Goal: Task Accomplishment & Management: Complete application form

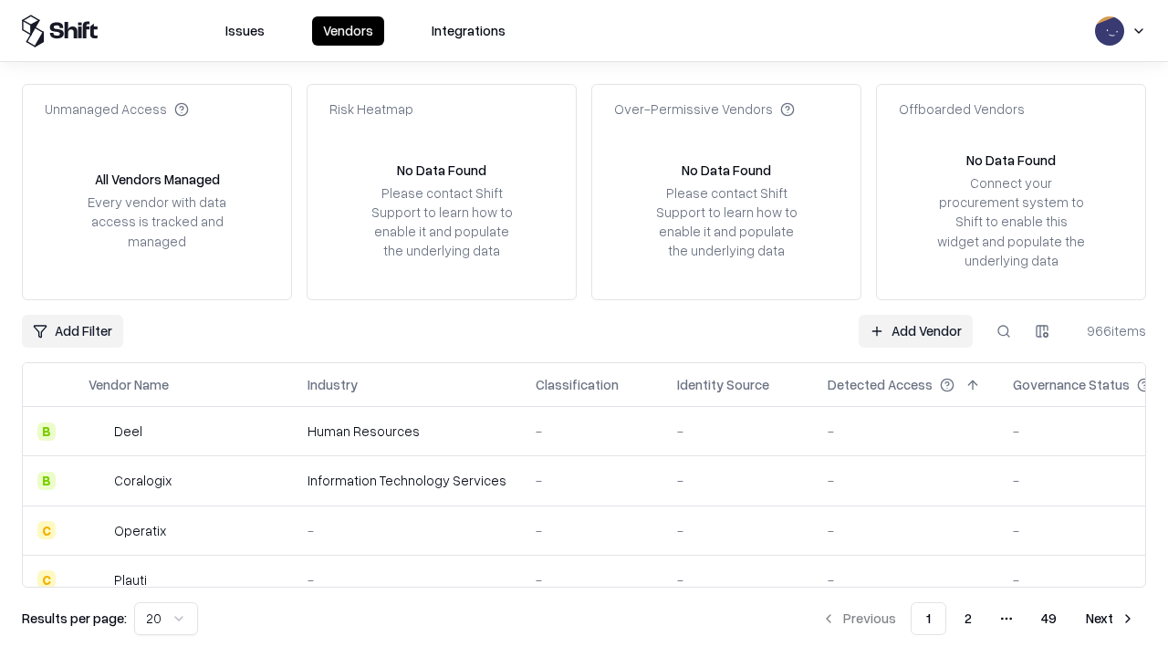
click at [915, 330] on link "Add Vendor" at bounding box center [916, 331] width 114 height 33
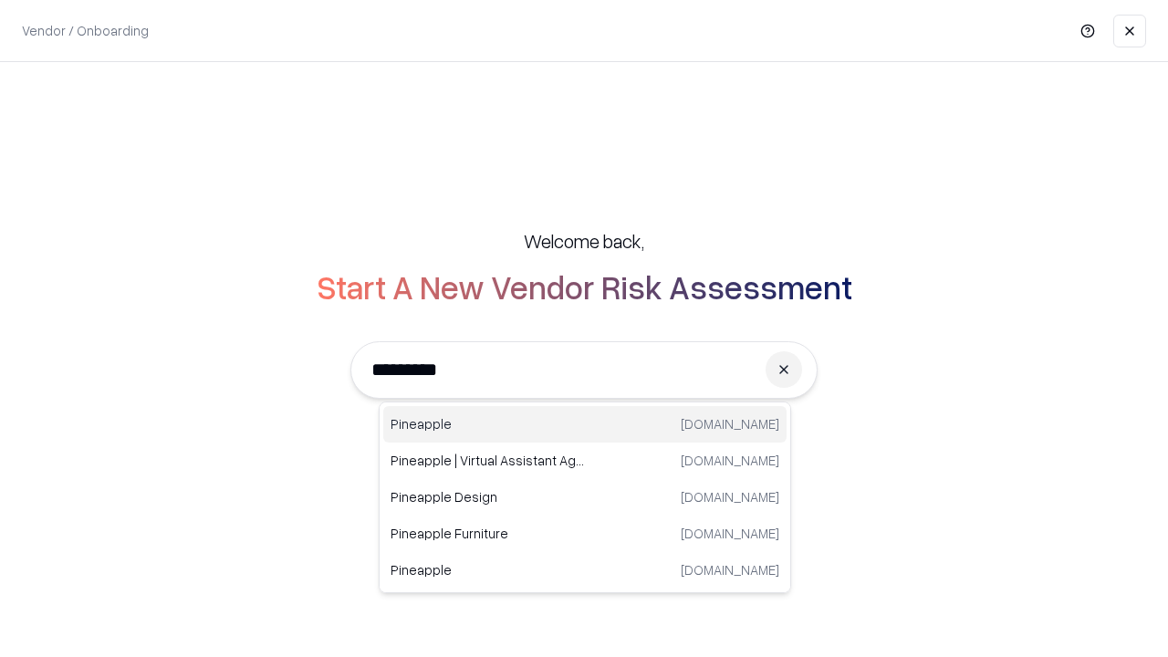
click at [585, 424] on div "Pineapple [DOMAIN_NAME]" at bounding box center [584, 424] width 403 height 36
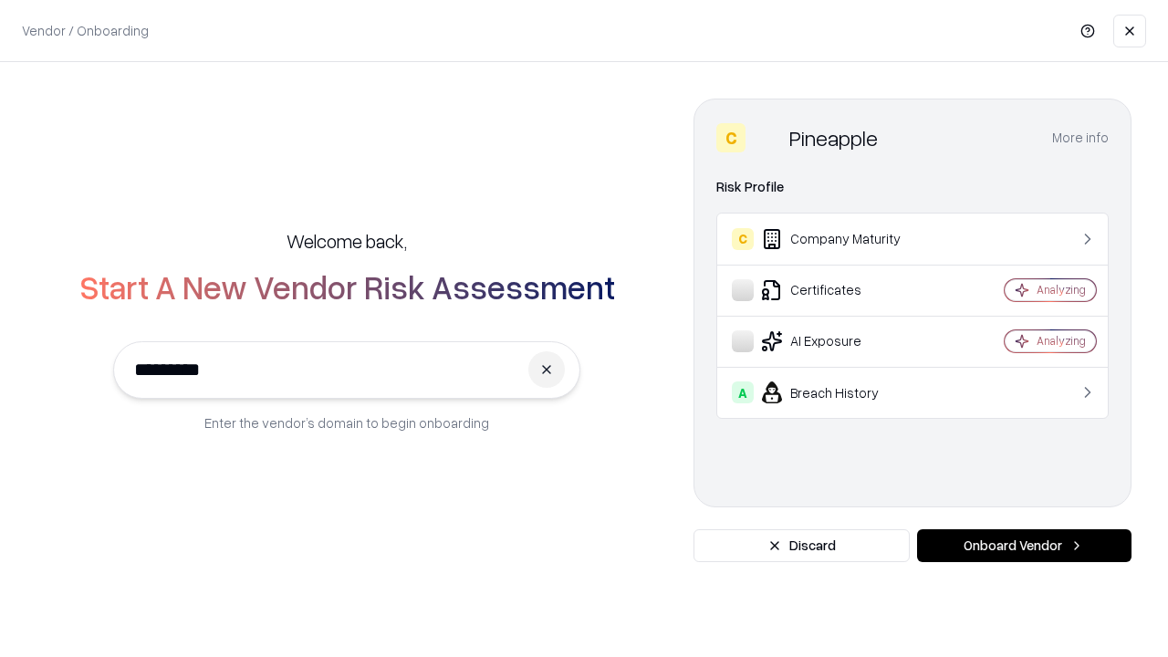
type input "*********"
click at [1024, 546] on button "Onboard Vendor" at bounding box center [1024, 545] width 214 height 33
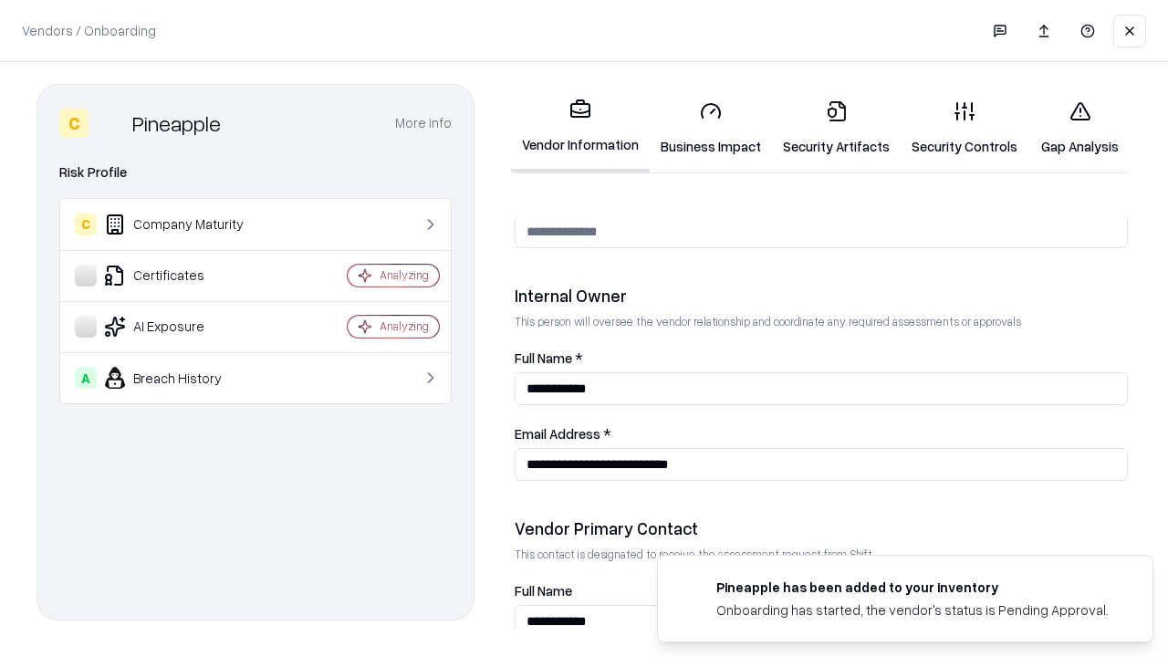
scroll to position [945, 0]
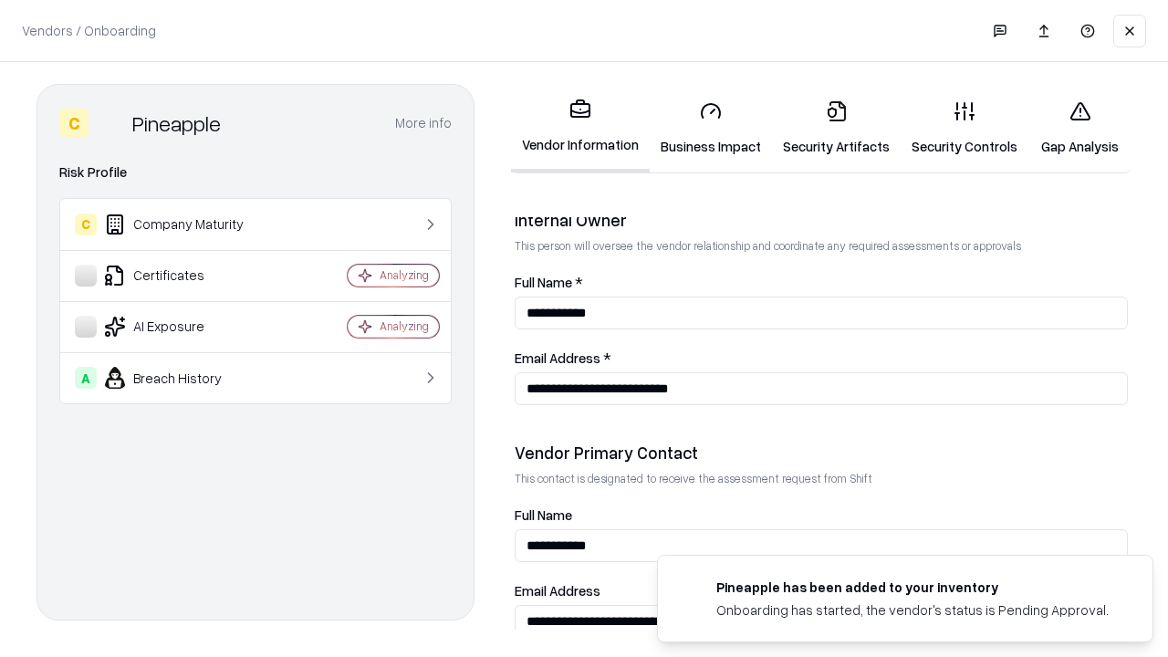
click at [711, 128] on link "Business Impact" at bounding box center [711, 128] width 122 height 85
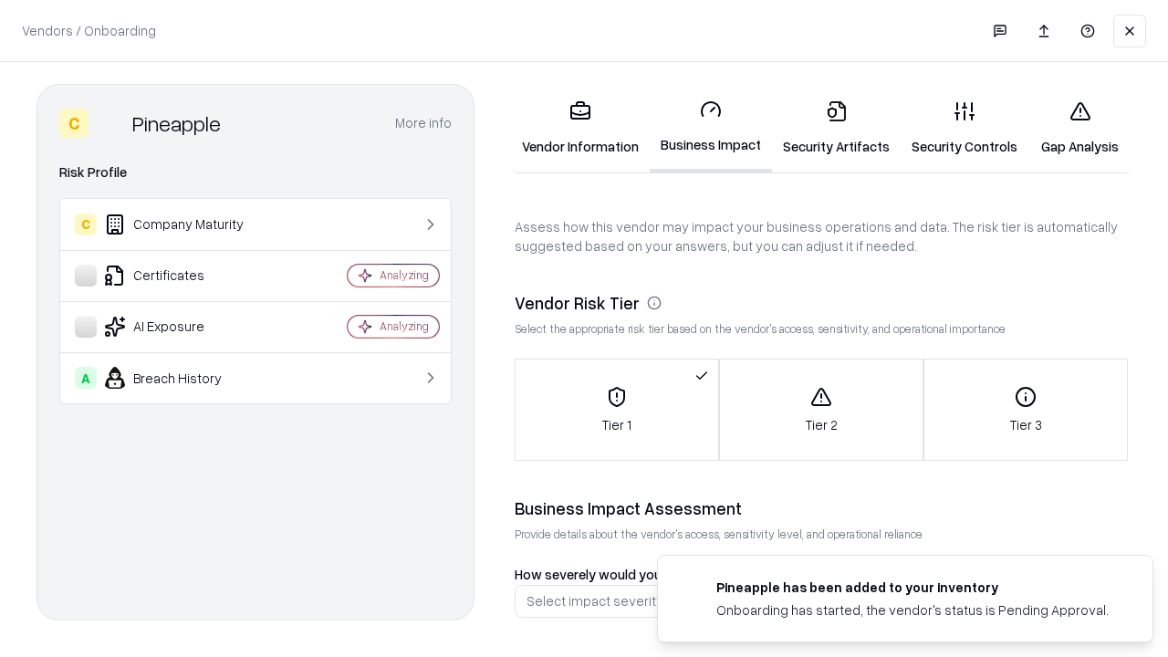
click at [1079, 128] on link "Gap Analysis" at bounding box center [1079, 128] width 103 height 85
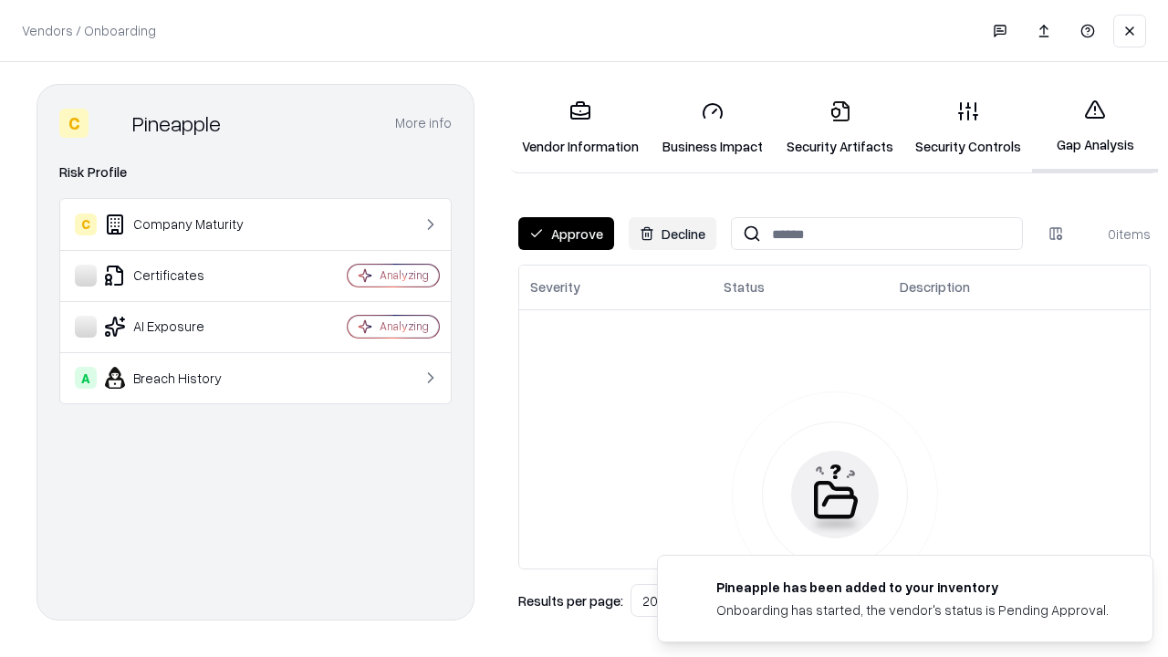
click at [566, 234] on button "Approve" at bounding box center [566, 233] width 96 height 33
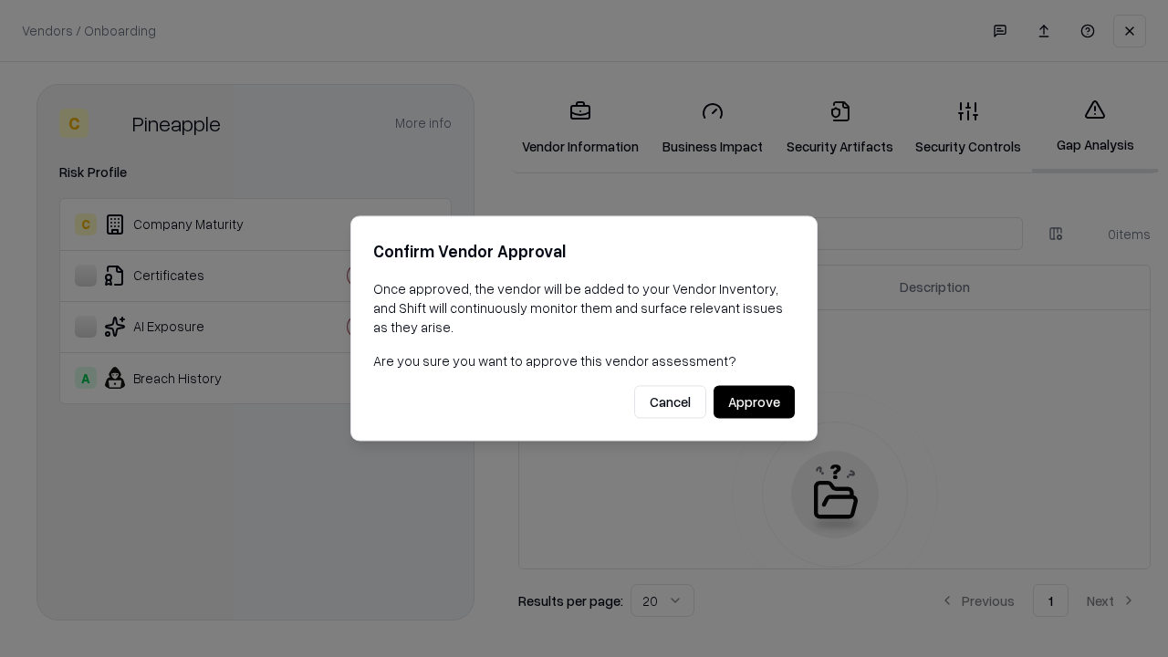
click at [754, 401] on button "Approve" at bounding box center [754, 402] width 81 height 33
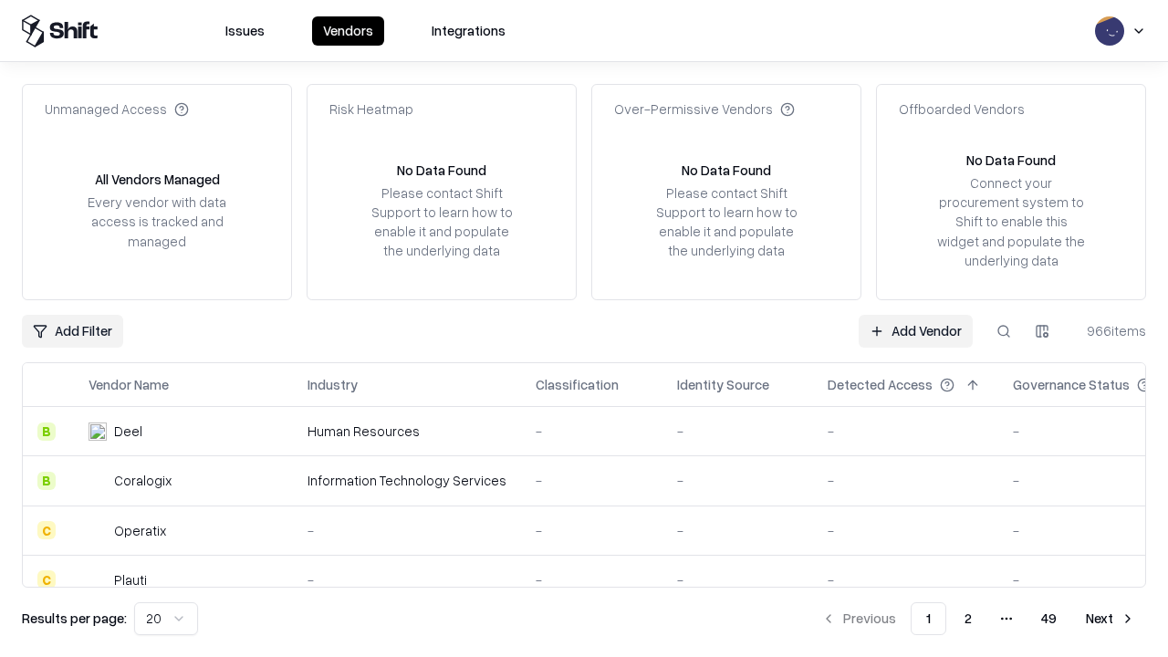
type input "*********"
click at [915, 330] on link "Add Vendor" at bounding box center [916, 331] width 114 height 33
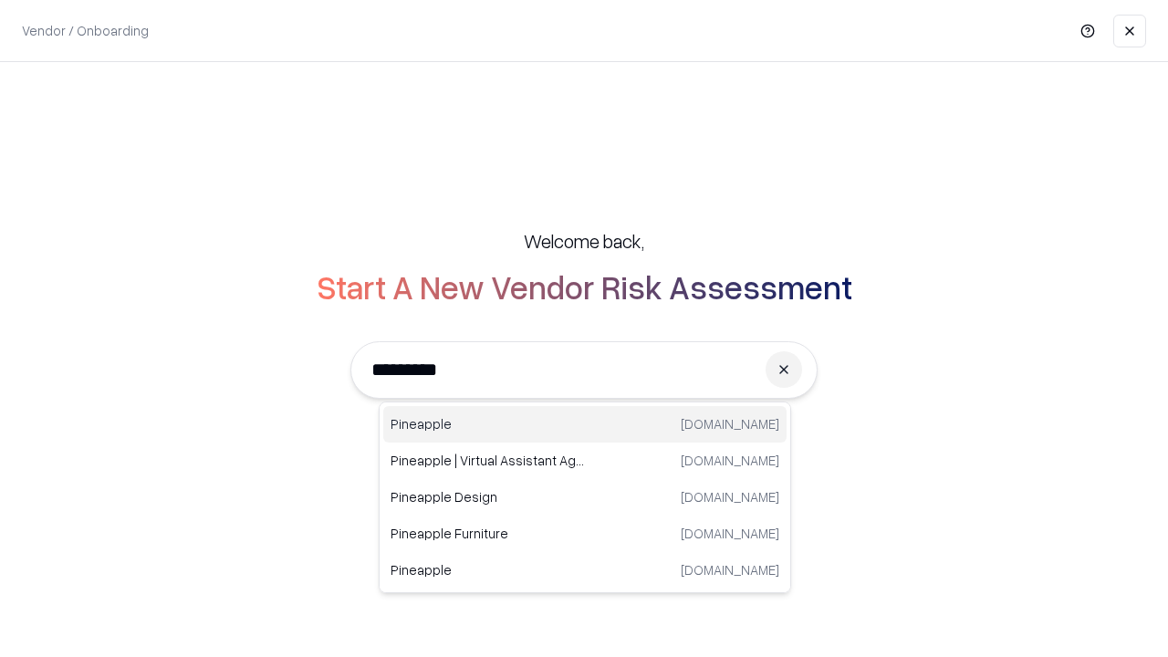
click at [585, 424] on div "Pineapple [DOMAIN_NAME]" at bounding box center [584, 424] width 403 height 36
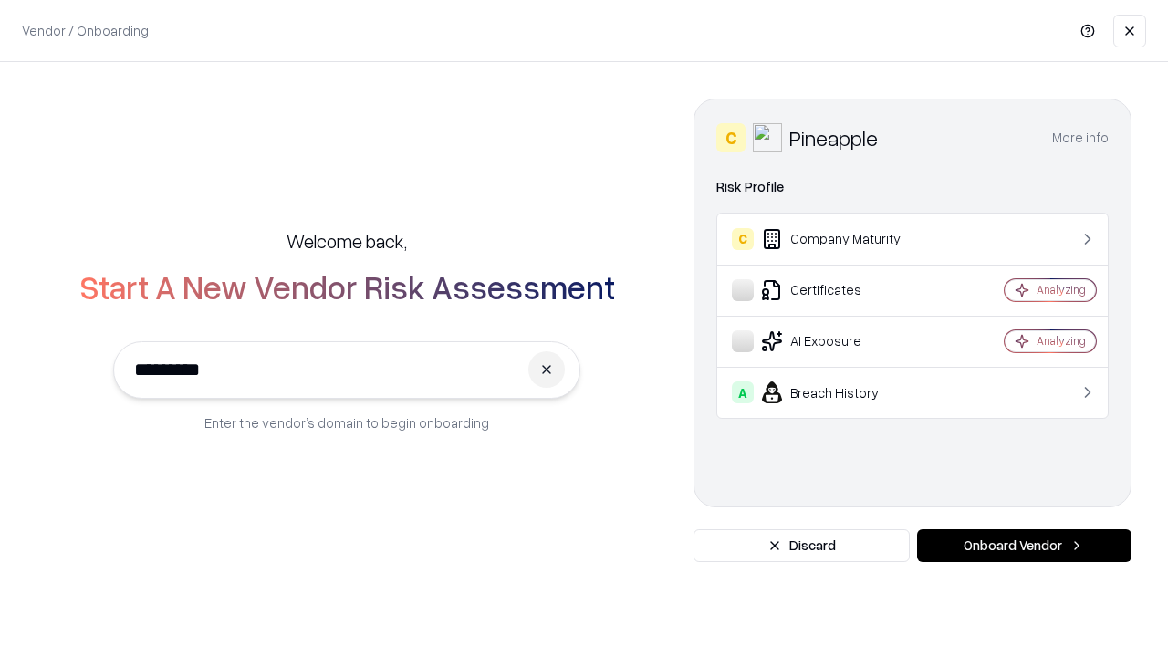
type input "*********"
click at [1024, 546] on button "Onboard Vendor" at bounding box center [1024, 545] width 214 height 33
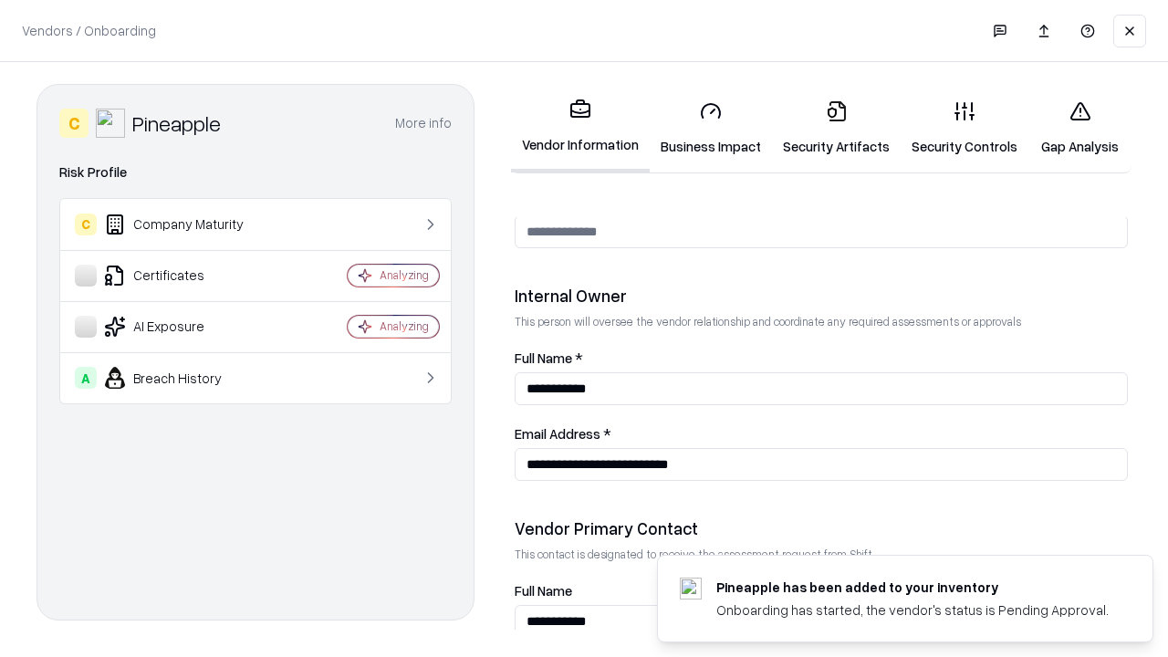
scroll to position [945, 0]
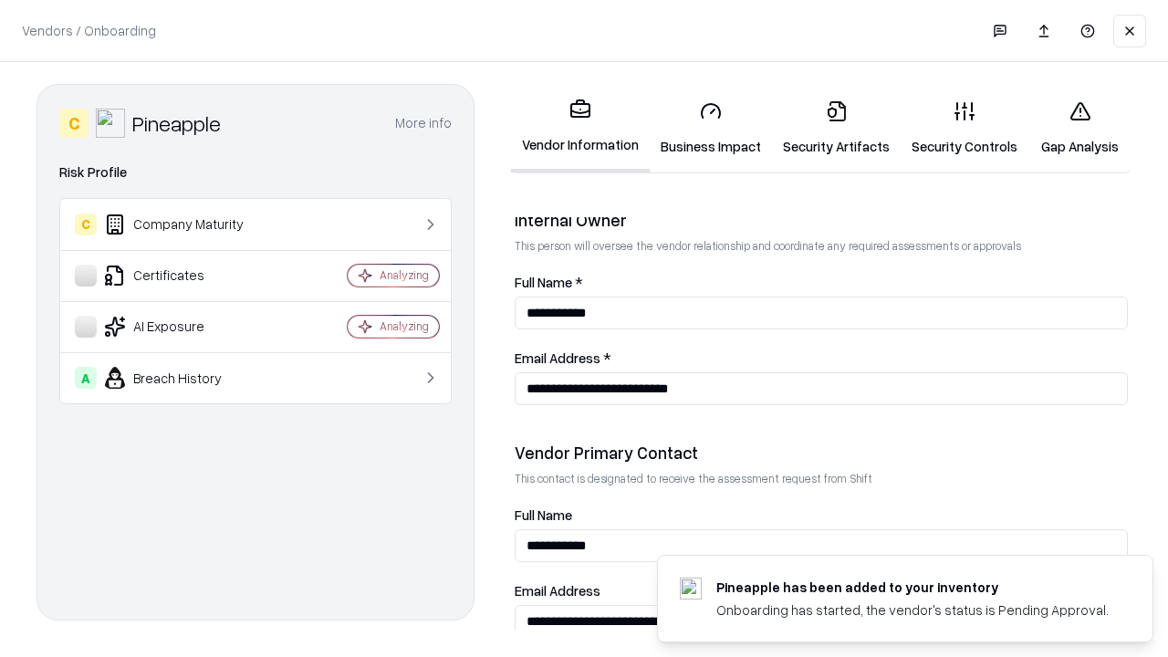
click at [1079, 128] on link "Gap Analysis" at bounding box center [1079, 128] width 103 height 85
